Goal: Browse casually

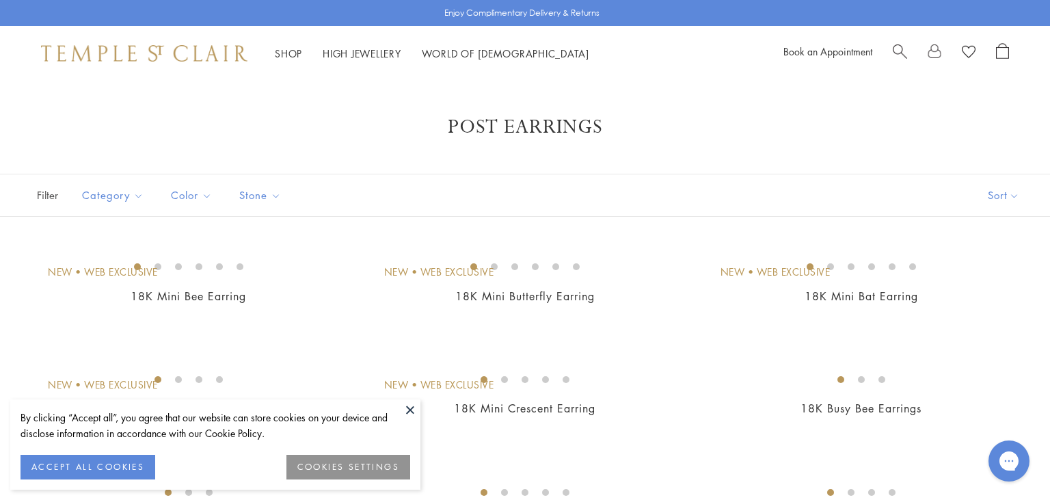
click at [411, 409] on button at bounding box center [410, 409] width 21 height 21
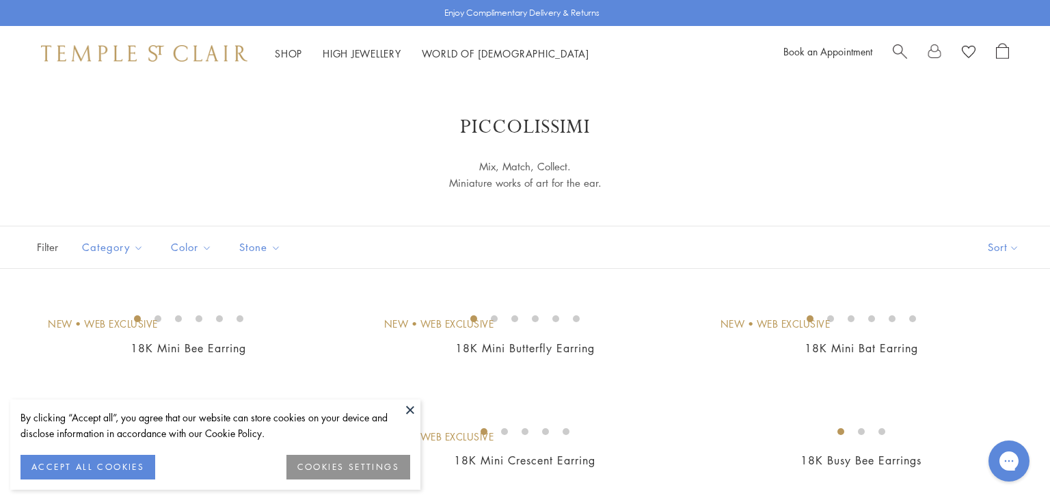
click at [407, 406] on button at bounding box center [410, 409] width 21 height 21
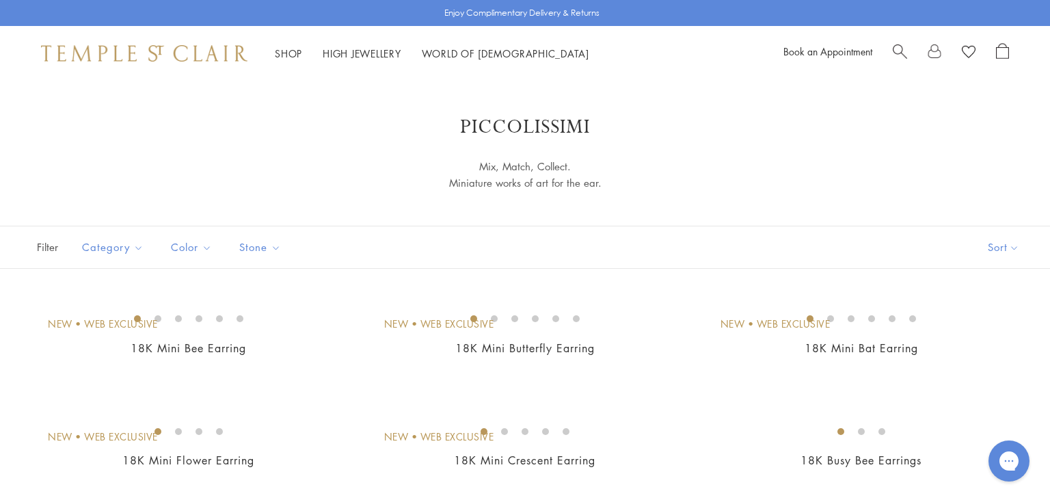
click at [707, 159] on div "Piccolissimi Mix, Match, Collect. Miniature works of art for the ear." at bounding box center [525, 153] width 940 height 77
click at [871, 151] on div "Piccolissimi Mix, Match, Collect. Miniature works of art for the ear." at bounding box center [525, 153] width 940 height 77
click at [185, 344] on button "Multicolored" at bounding box center [234, 345] width 126 height 16
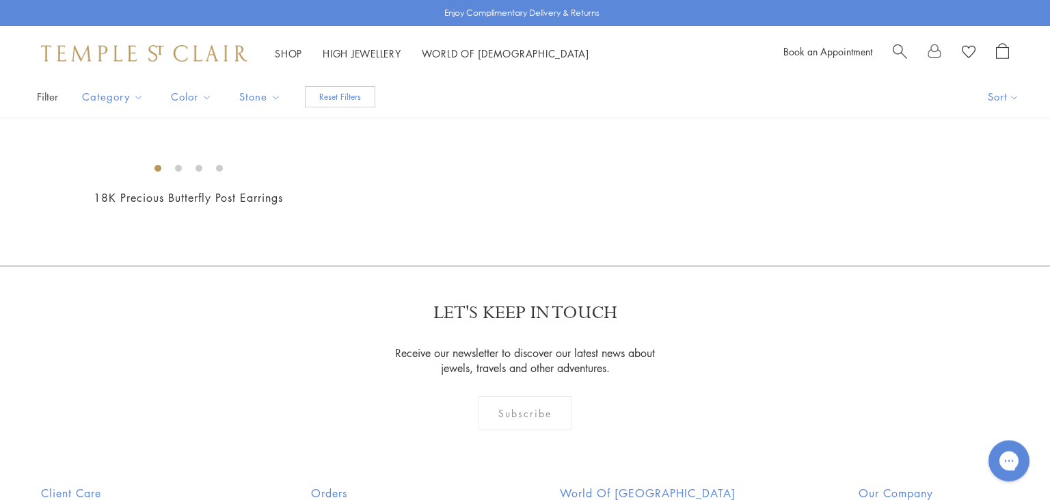
scroll to position [152, 0]
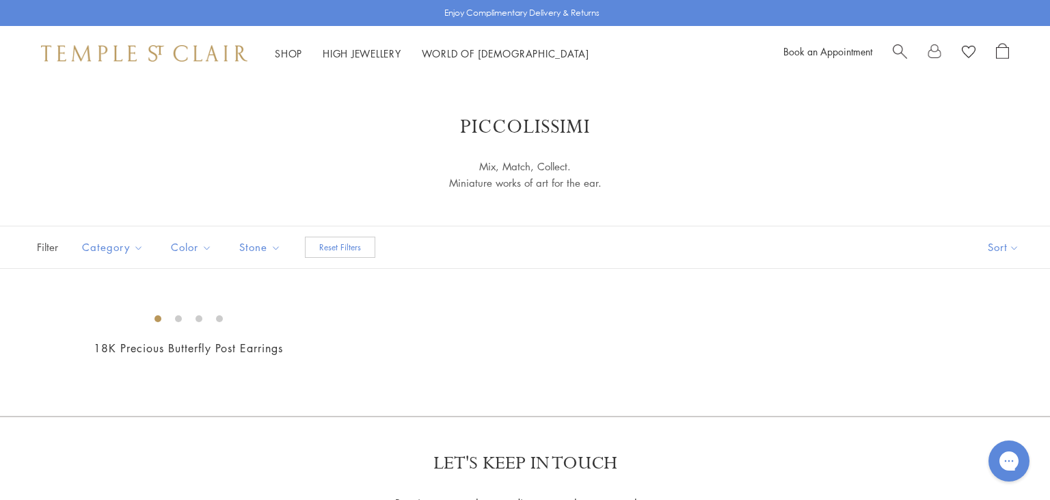
click at [466, 342] on div "18K Precious Butterfly Post Earrings $5,950" at bounding box center [525, 359] width 1050 height 113
click at [387, 109] on div "Enjoy Complimentary Delivery & Returns Shop Shop Categories Amulets Pendants & …" at bounding box center [525, 454] width 1050 height 909
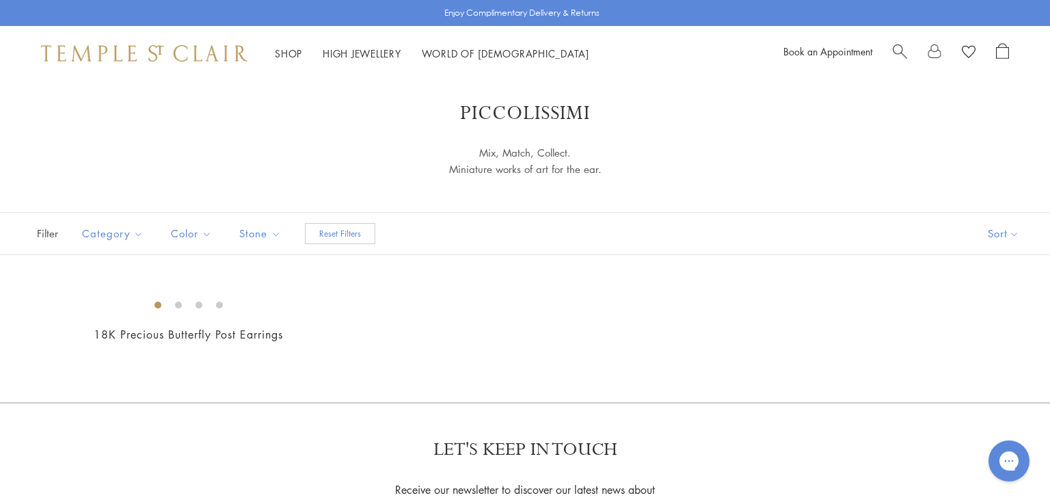
scroll to position [14, 0]
click at [338, 235] on button "Reset Filters" at bounding box center [340, 233] width 70 height 21
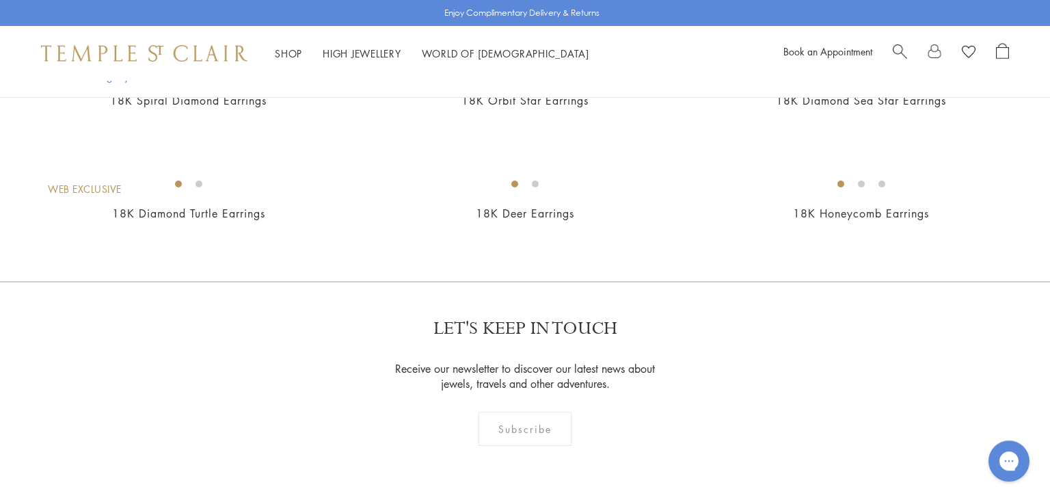
scroll to position [1038, 0]
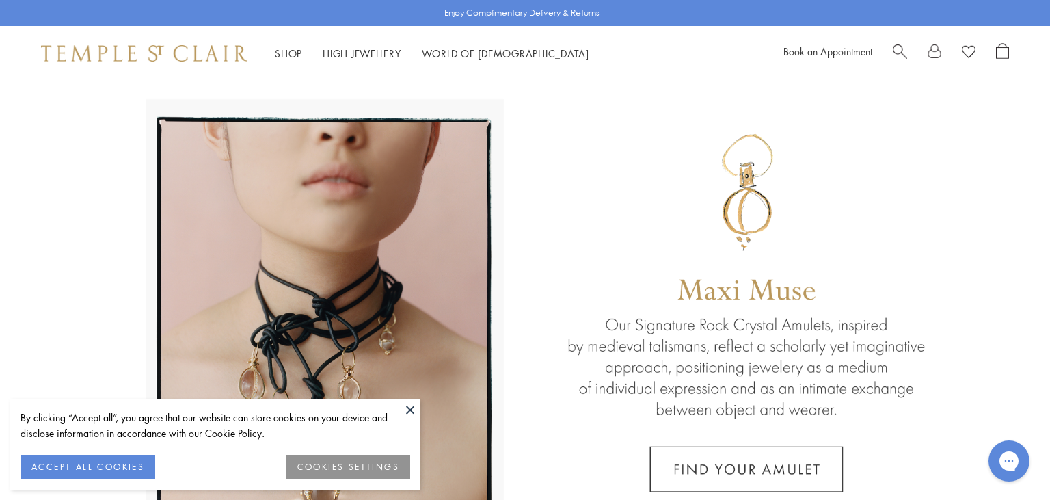
click at [412, 413] on button at bounding box center [410, 409] width 21 height 21
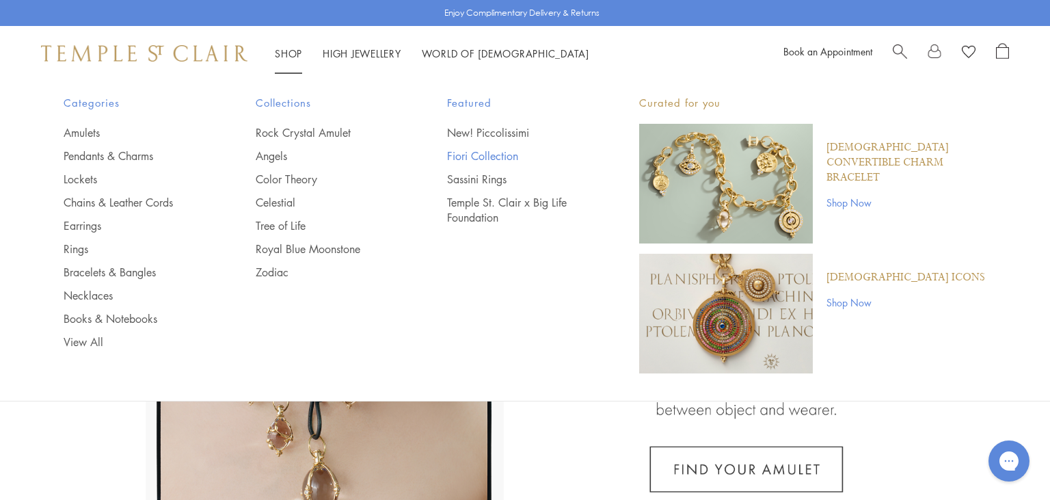
click at [493, 154] on link "Fiori Collection" at bounding box center [515, 155] width 137 height 15
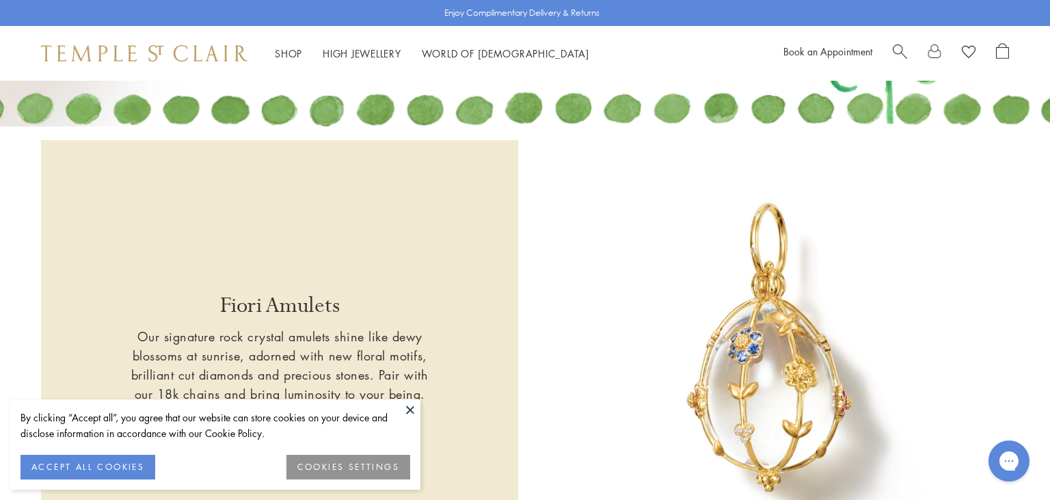
click at [411, 410] on button at bounding box center [410, 409] width 21 height 21
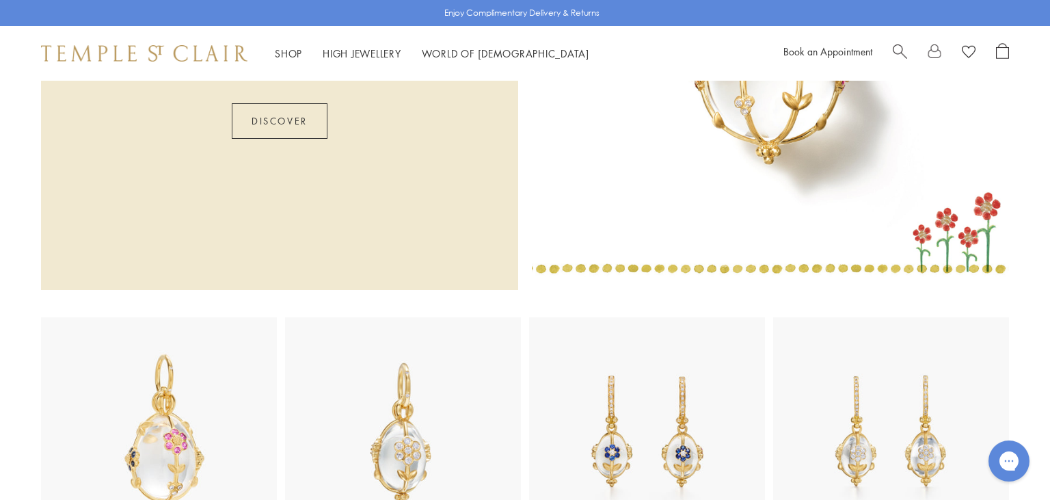
scroll to position [649, 0]
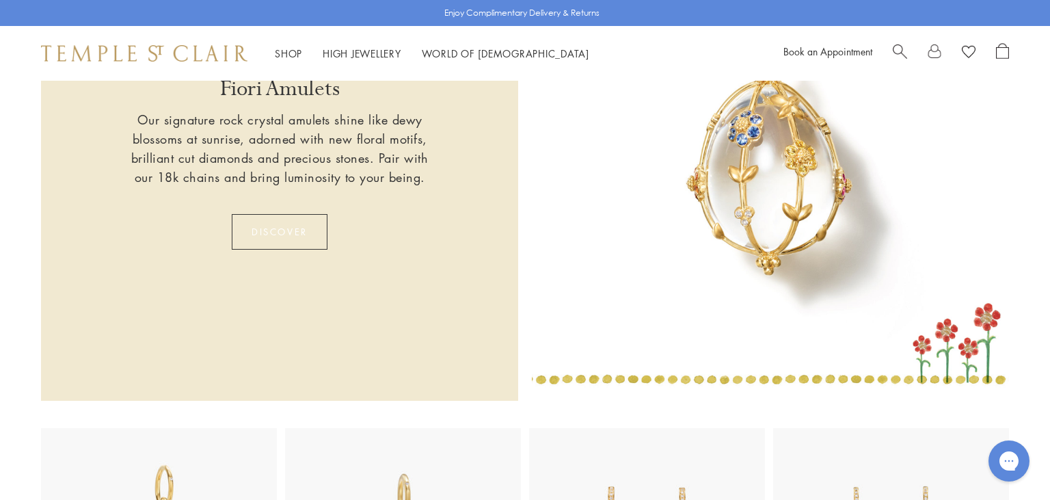
click at [265, 214] on link "Discover" at bounding box center [280, 232] width 96 height 36
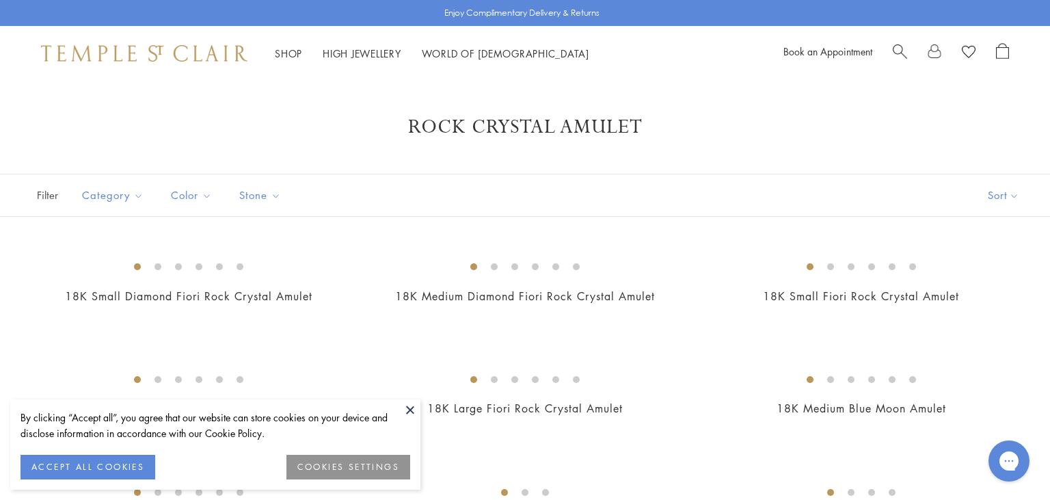
click at [407, 409] on button at bounding box center [410, 409] width 21 height 21
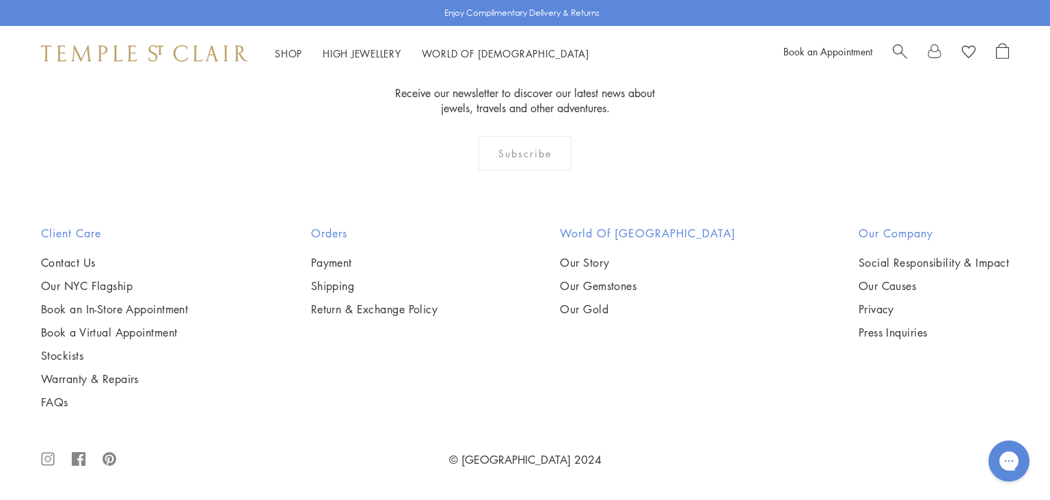
scroll to position [4907, 0]
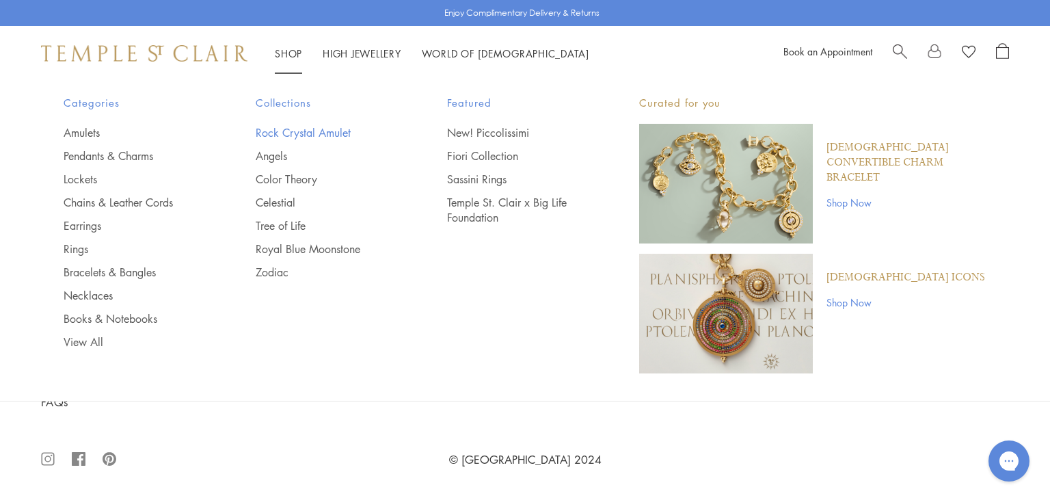
click at [279, 131] on link "Rock Crystal Amulet" at bounding box center [324, 132] width 137 height 15
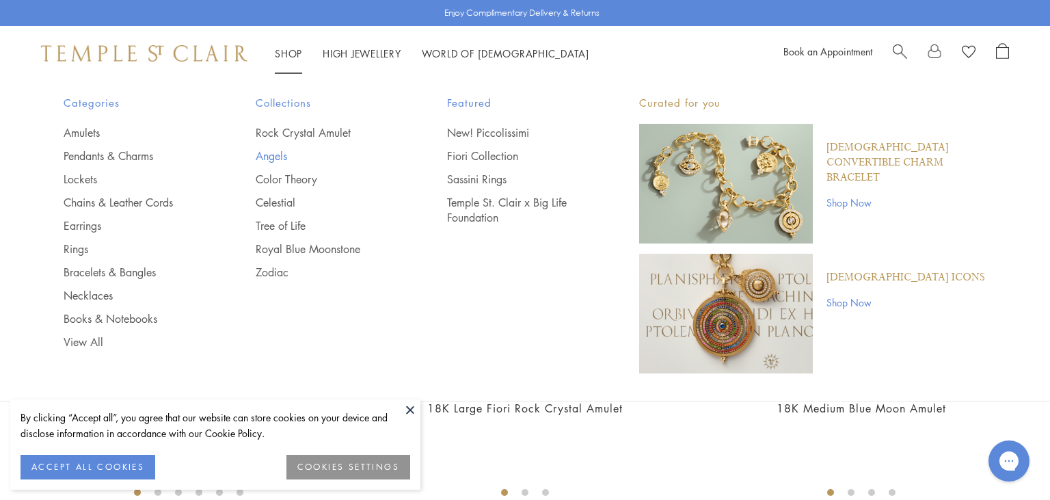
click at [276, 155] on link "Angels" at bounding box center [324, 155] width 137 height 15
